Goal: Task Accomplishment & Management: Manage account settings

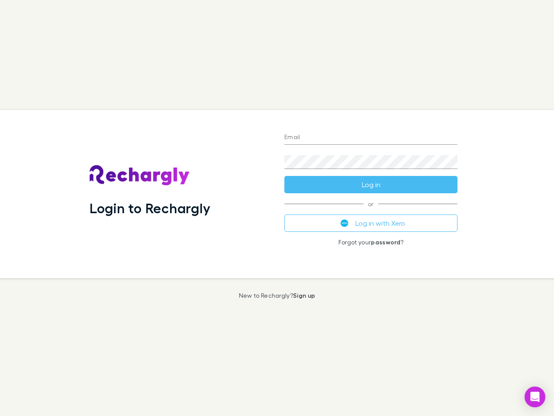
click at [277, 208] on div "Login to Rechargly" at bounding box center [180, 194] width 195 height 168
click at [371, 138] on input "Email" at bounding box center [371, 138] width 173 height 14
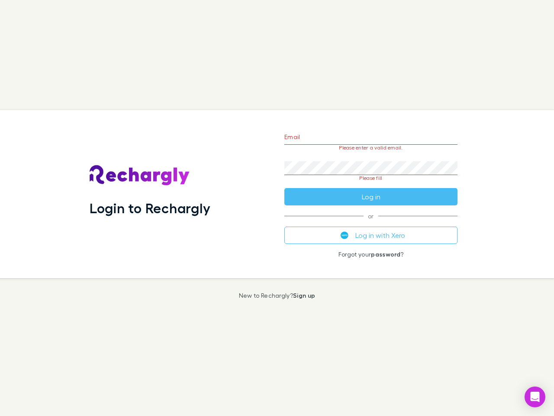
click at [371, 185] on form "Email Please enter a valid email. Password Please fill Log in" at bounding box center [371, 164] width 173 height 81
click at [371, 223] on div "Email Please enter a valid email. Password Please fill Log in or Log in with Xe…" at bounding box center [371, 194] width 187 height 168
click at [535, 397] on icon "Open Intercom Messenger" at bounding box center [535, 397] width 9 height 10
